Goal: Task Accomplishment & Management: Use online tool/utility

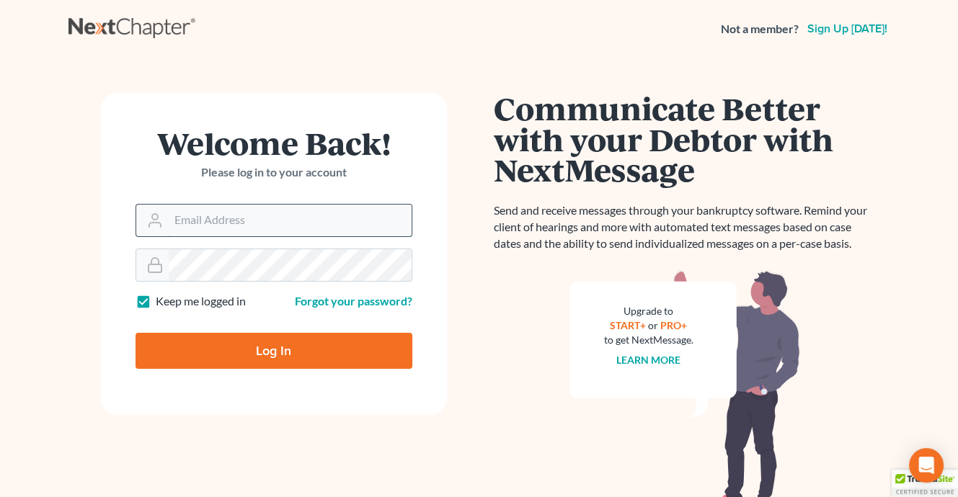
click at [274, 212] on input "Email Address" at bounding box center [290, 221] width 243 height 32
type input "mgoodin@glfok.com"
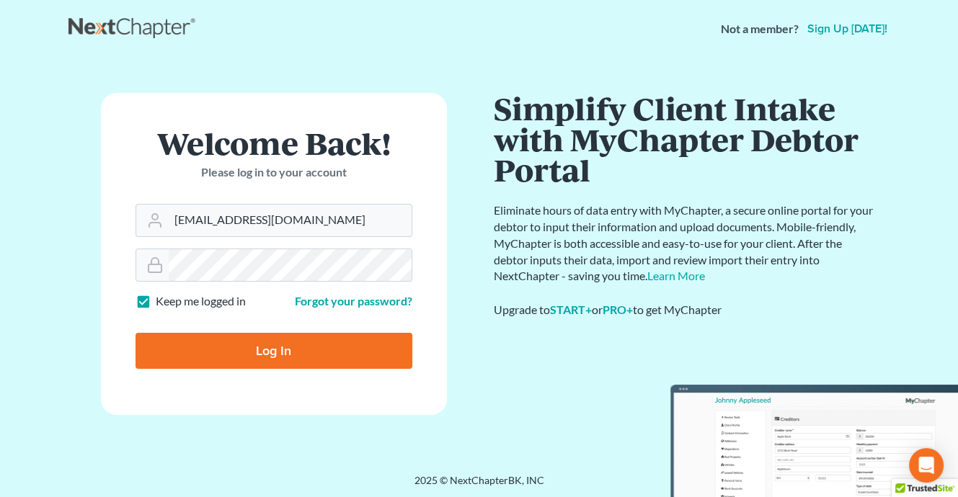
click at [300, 352] on input "Log In" at bounding box center [273, 351] width 277 height 36
type input "Thinking..."
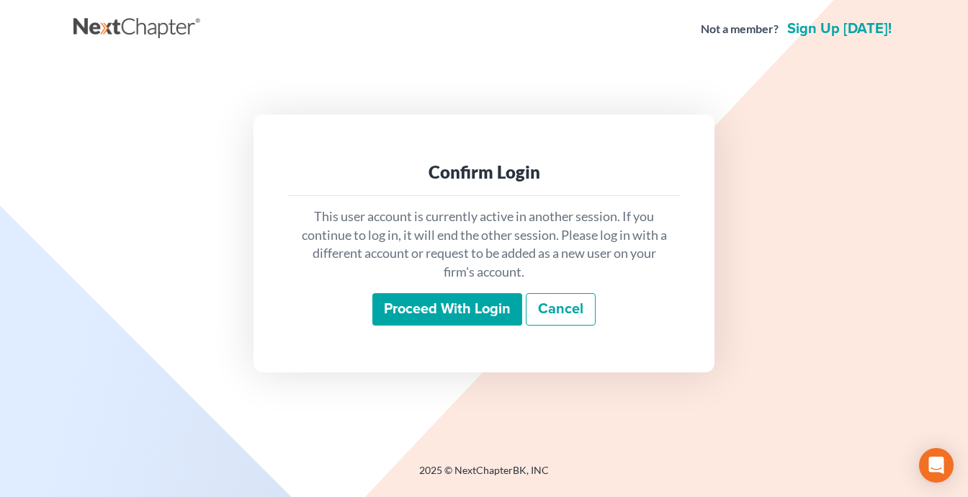
click at [440, 311] on input "Proceed with login" at bounding box center [448, 309] width 150 height 33
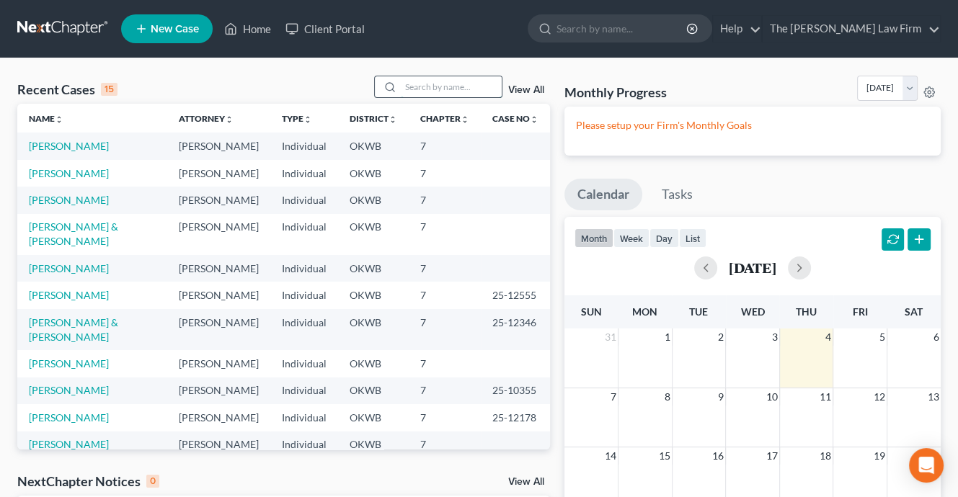
click at [434, 89] on input "search" at bounding box center [451, 86] width 101 height 21
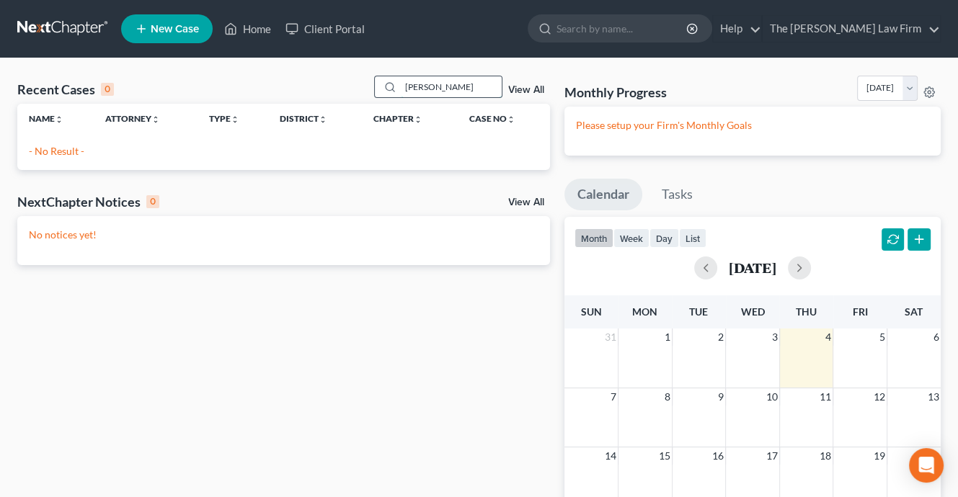
type input "[PERSON_NAME]"
